Goal: Task Accomplishment & Management: Manage account settings

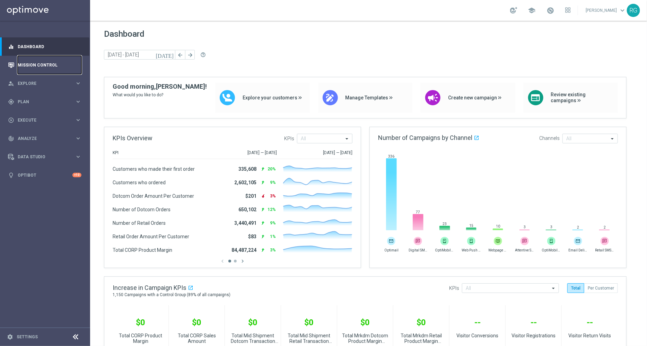
click at [46, 66] on link "Mission Control" at bounding box center [50, 65] width 64 height 18
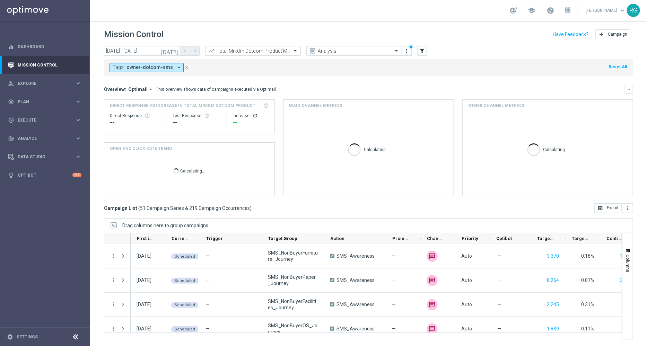
click at [176, 64] on icon "arrow_drop_down" at bounding box center [179, 67] width 6 height 6
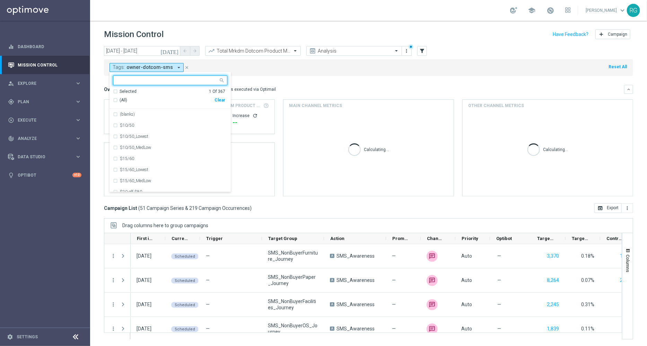
click at [0, 0] on div "Clear" at bounding box center [0, 0] width 0 height 0
click at [184, 79] on input "text" at bounding box center [168, 81] width 102 height 6
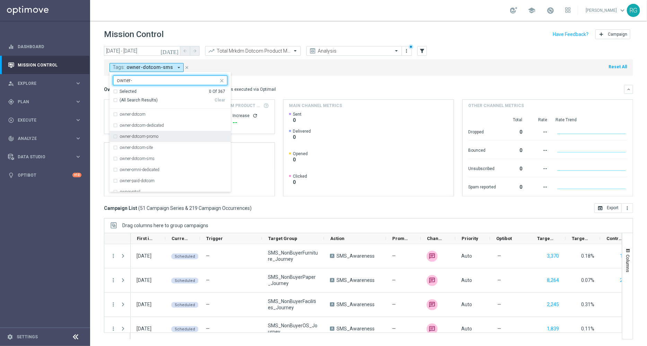
scroll to position [28, 0]
click at [163, 110] on div "owner-dotcom-promo" at bounding box center [173, 109] width 107 height 4
type input "owner-"
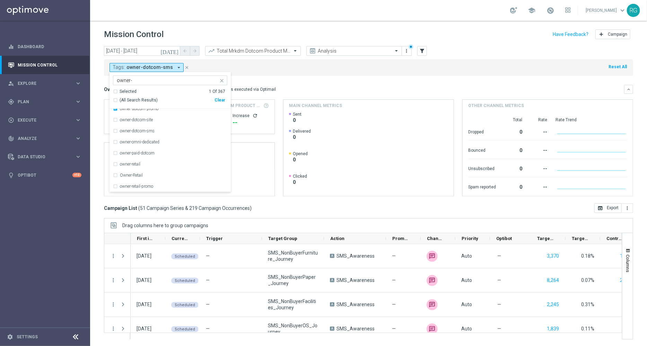
click at [291, 78] on mini-dashboard "Overview: Optimail arrow_drop_down This overview shows data of campaigns execut…" at bounding box center [368, 140] width 529 height 128
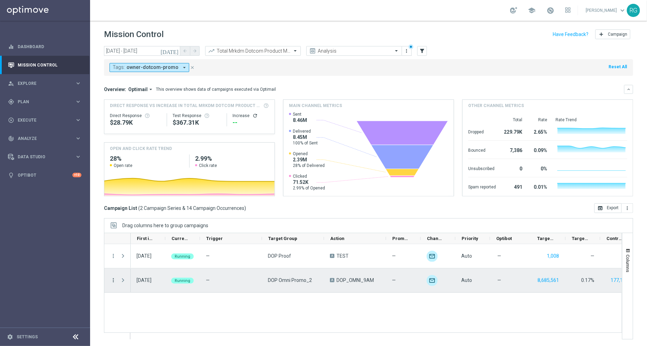
click at [113, 279] on icon "more_vert" at bounding box center [113, 280] width 6 height 6
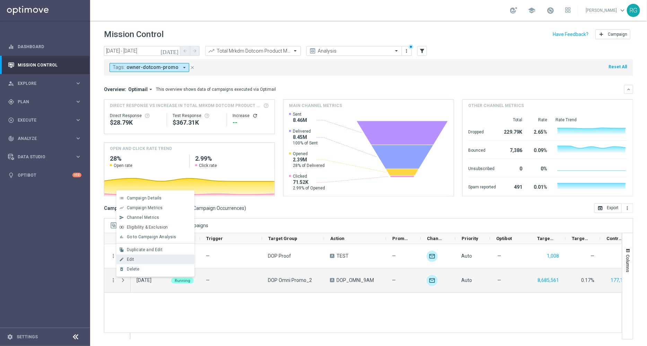
click at [142, 259] on div "Edit" at bounding box center [159, 259] width 64 height 5
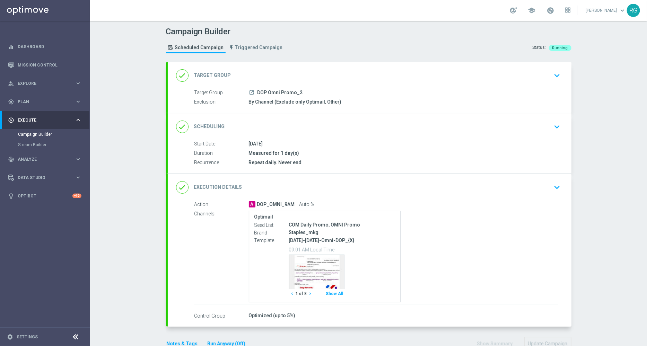
click at [556, 185] on icon "keyboard_arrow_down" at bounding box center [557, 187] width 10 height 10
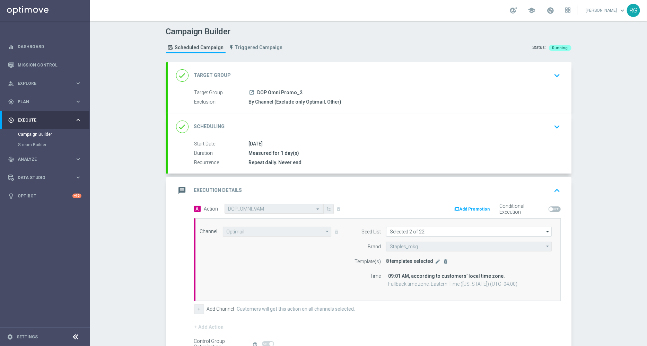
scroll to position [76, 0]
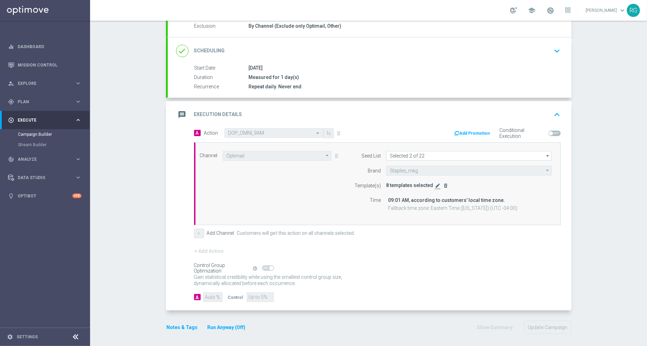
click at [435, 184] on icon "edit" at bounding box center [438, 186] width 6 height 6
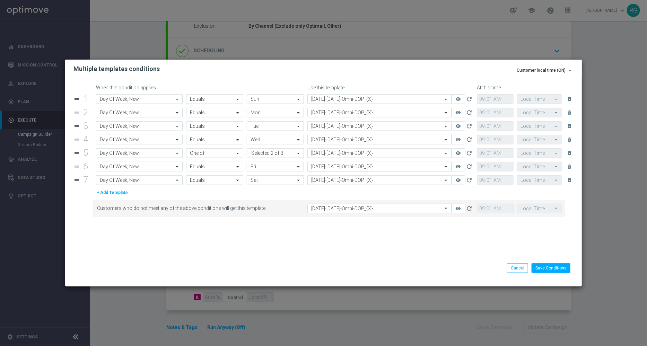
click at [338, 169] on input "text" at bounding box center [372, 167] width 123 height 6
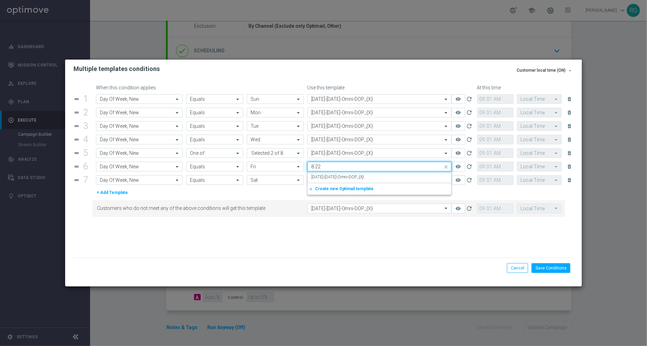
scroll to position [0, 0]
click at [337, 176] on label "[DATE]-[DATE]-Omni-DOP_{X}" at bounding box center [337, 177] width 53 height 6
type input "8.22."
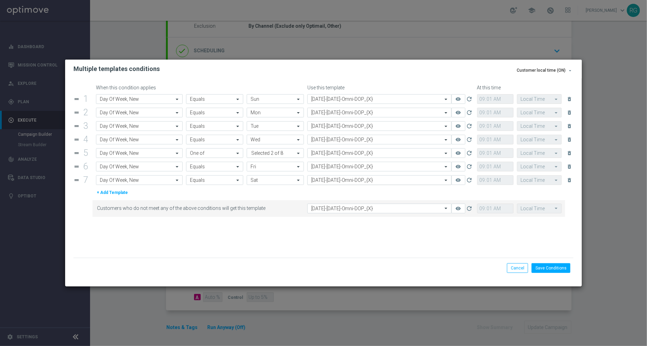
click at [330, 179] on input "text" at bounding box center [372, 180] width 123 height 6
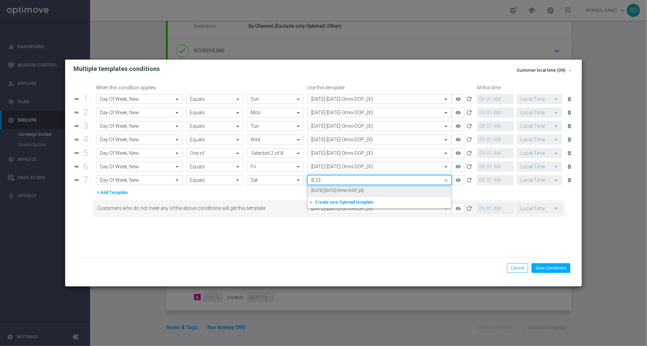
click at [326, 192] on label "[DATE]-[DATE]-Omni-DOP_{X}" at bounding box center [337, 191] width 53 height 6
type input "8.23."
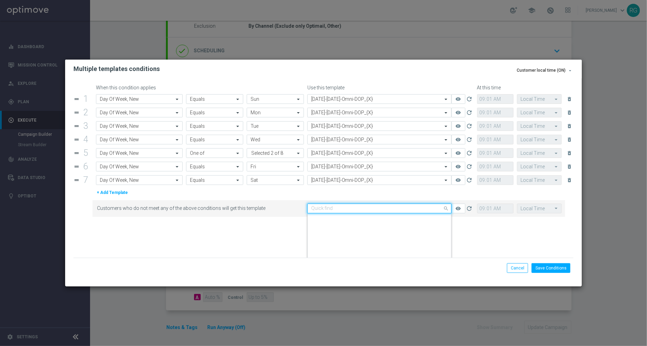
click at [319, 209] on input "text" at bounding box center [372, 209] width 123 height 6
click at [322, 216] on label "[DATE]-[DATE]-Omni-DOP_{X}" at bounding box center [337, 219] width 53 height 6
type input "[DATE]"
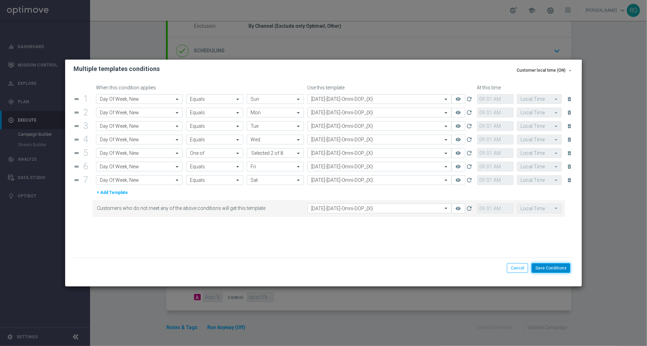
click at [551, 267] on button "Save Conditions" at bounding box center [551, 268] width 39 height 10
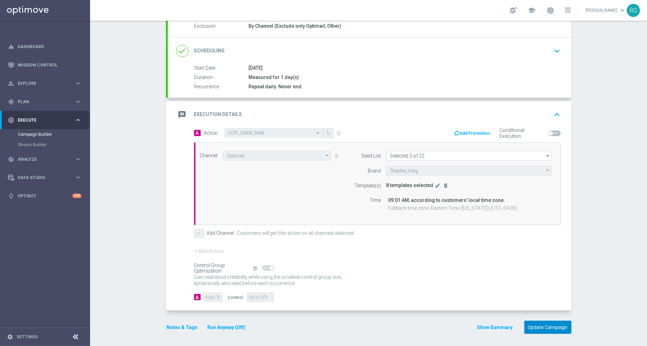
click at [552, 323] on button "Update Campaign" at bounding box center [547, 328] width 47 height 14
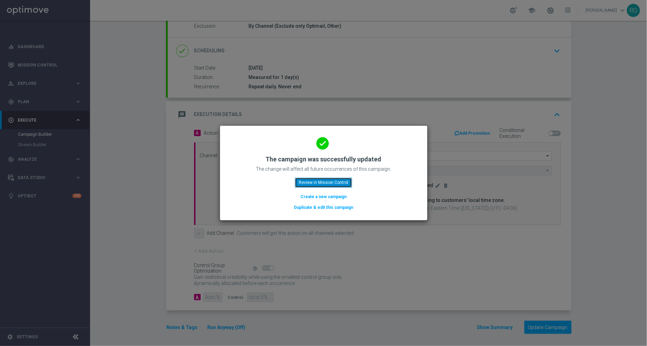
click at [339, 183] on button "Review in Mission Control" at bounding box center [323, 183] width 57 height 10
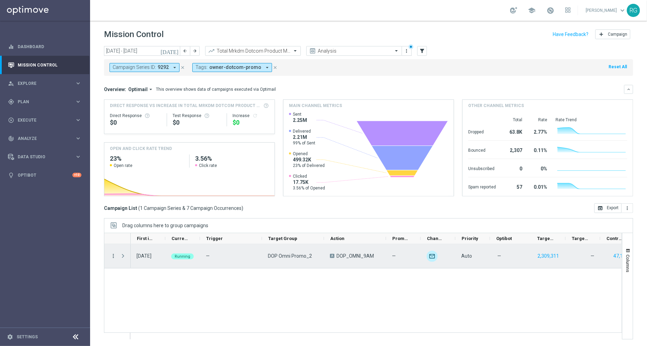
click at [113, 254] on icon "more_vert" at bounding box center [113, 256] width 6 height 6
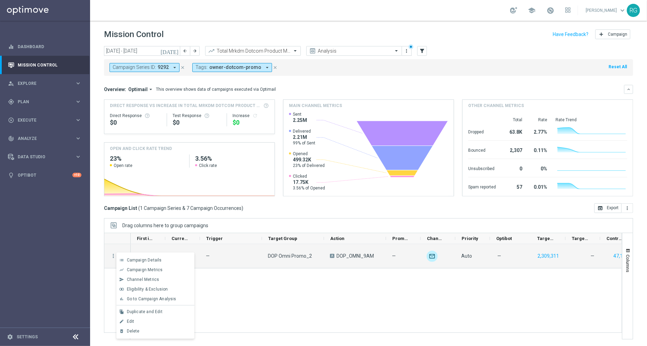
drag, startPoint x: 231, startPoint y: 299, endPoint x: 259, endPoint y: 288, distance: 30.2
click at [259, 288] on div "[DATE] Running — DOP Omni Promo_2 A DOP_OMNI_9AM — unfold_more Auto — 2,309,311…" at bounding box center [376, 291] width 491 height 95
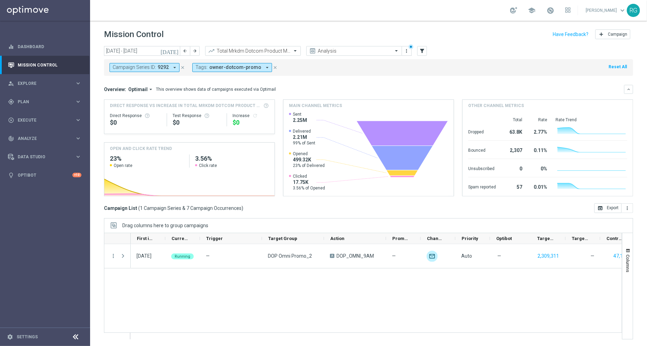
click at [259, 288] on div "[DATE] Running — DOP Omni Promo_2 A DOP_OMNI_9AM — unfold_more Auto — 2,309,311…" at bounding box center [376, 291] width 491 height 95
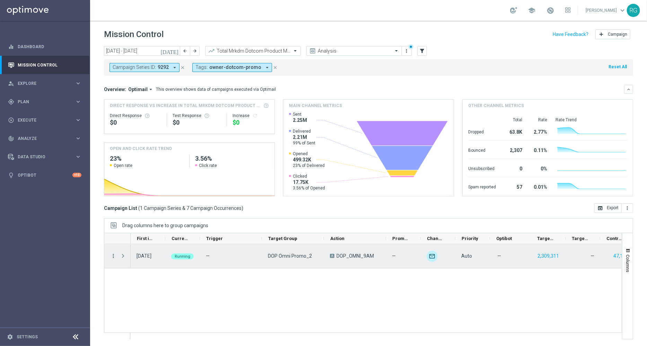
click at [115, 255] on icon "more_vert" at bounding box center [113, 256] width 6 height 6
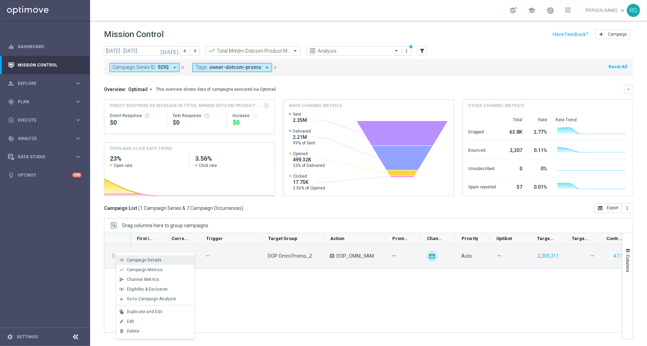
click at [141, 257] on div "list Campaign Details" at bounding box center [155, 260] width 78 height 10
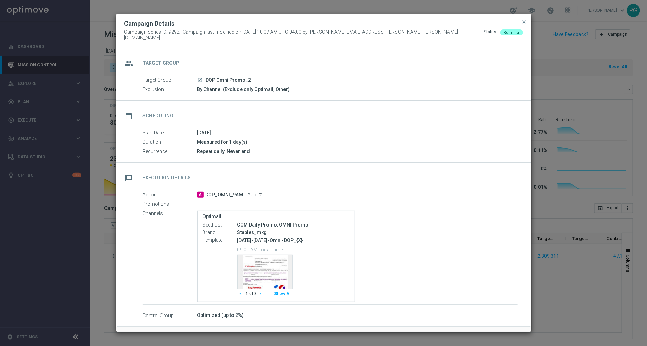
scroll to position [24, 0]
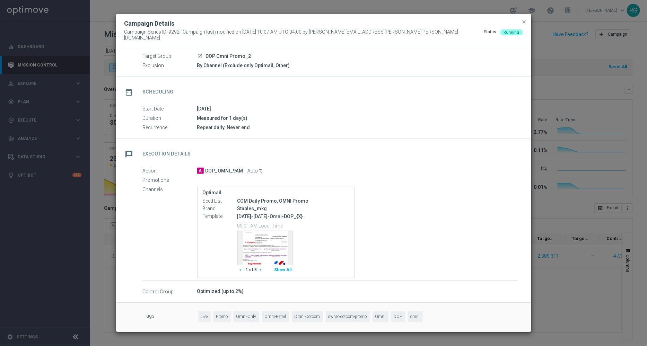
click at [258, 268] on icon "chevron_right" at bounding box center [260, 270] width 5 height 5
click at [260, 268] on icon "chevron_right" at bounding box center [260, 270] width 5 height 5
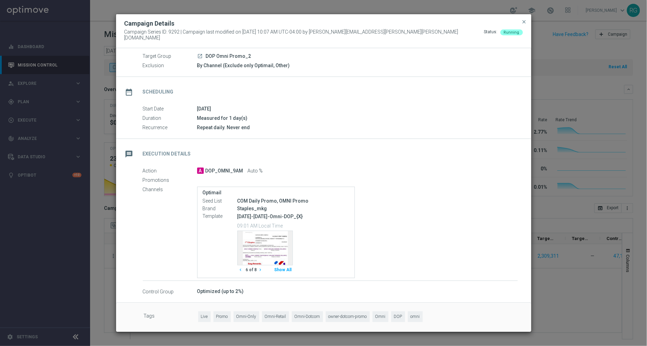
click at [260, 268] on icon "chevron_right" at bounding box center [260, 270] width 5 height 5
click at [524, 23] on span "close" at bounding box center [525, 22] width 6 height 6
